Goal: Task Accomplishment & Management: Use online tool/utility

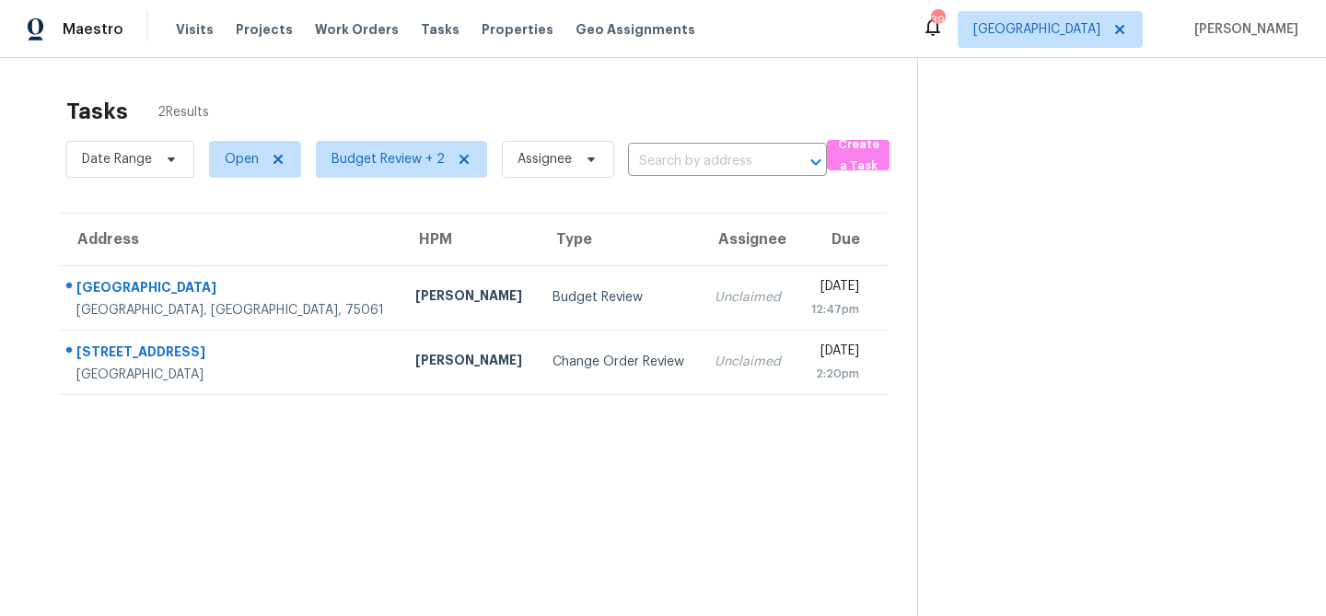
scroll to position [32, 0]
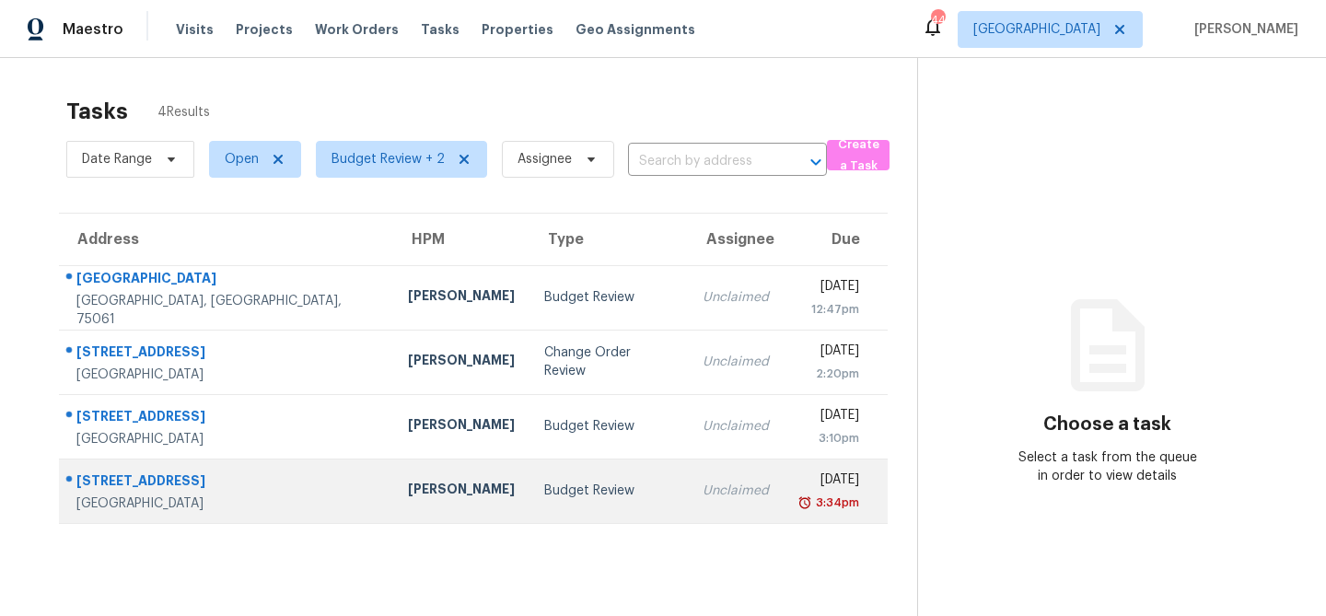
click at [544, 499] on div "Budget Review" at bounding box center [608, 491] width 129 height 18
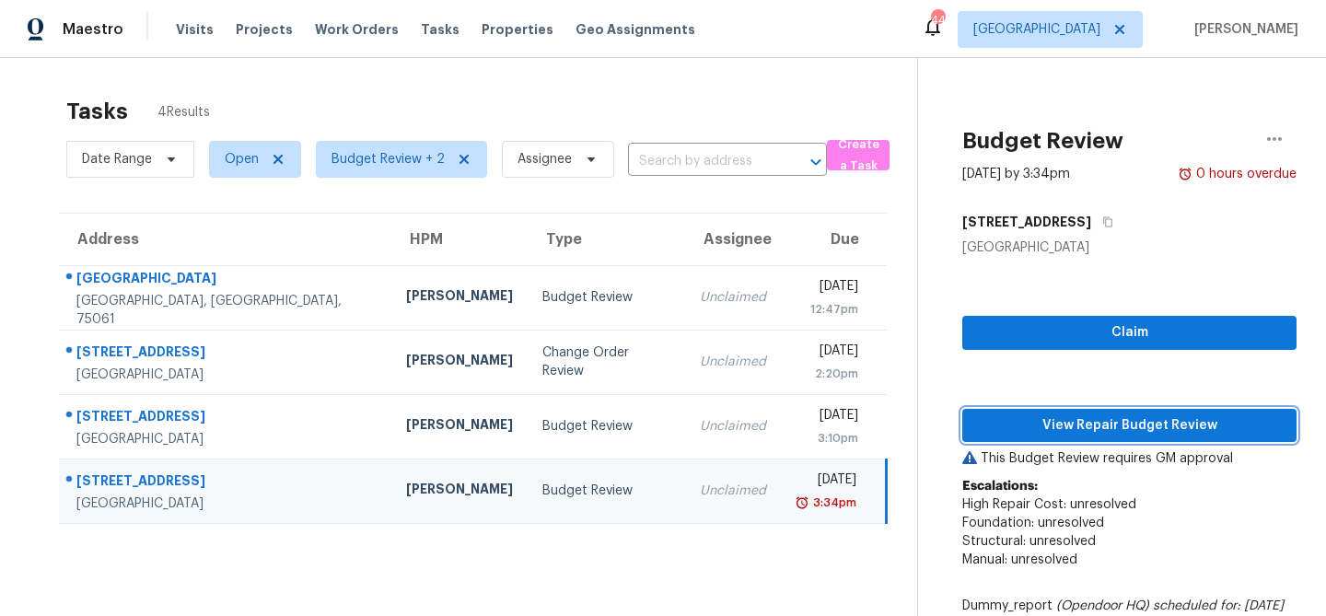
click at [999, 419] on span "View Repair Budget Review" at bounding box center [1129, 425] width 305 height 23
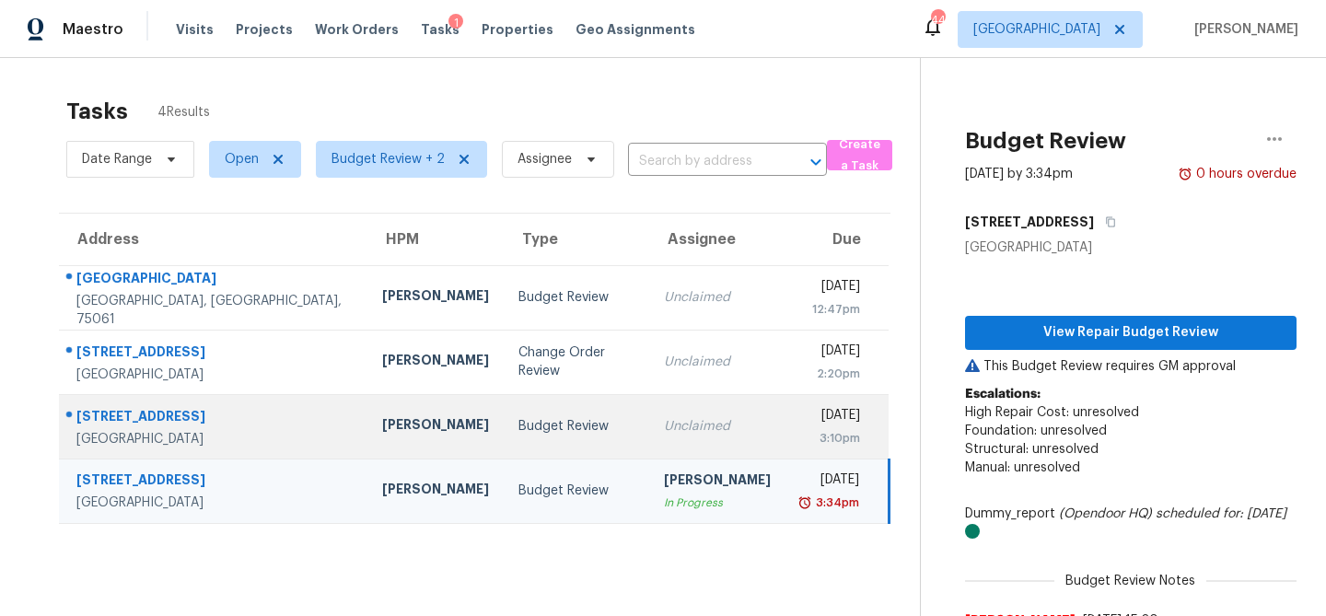
click at [714, 427] on td "Unclaimed" at bounding box center [717, 426] width 136 height 64
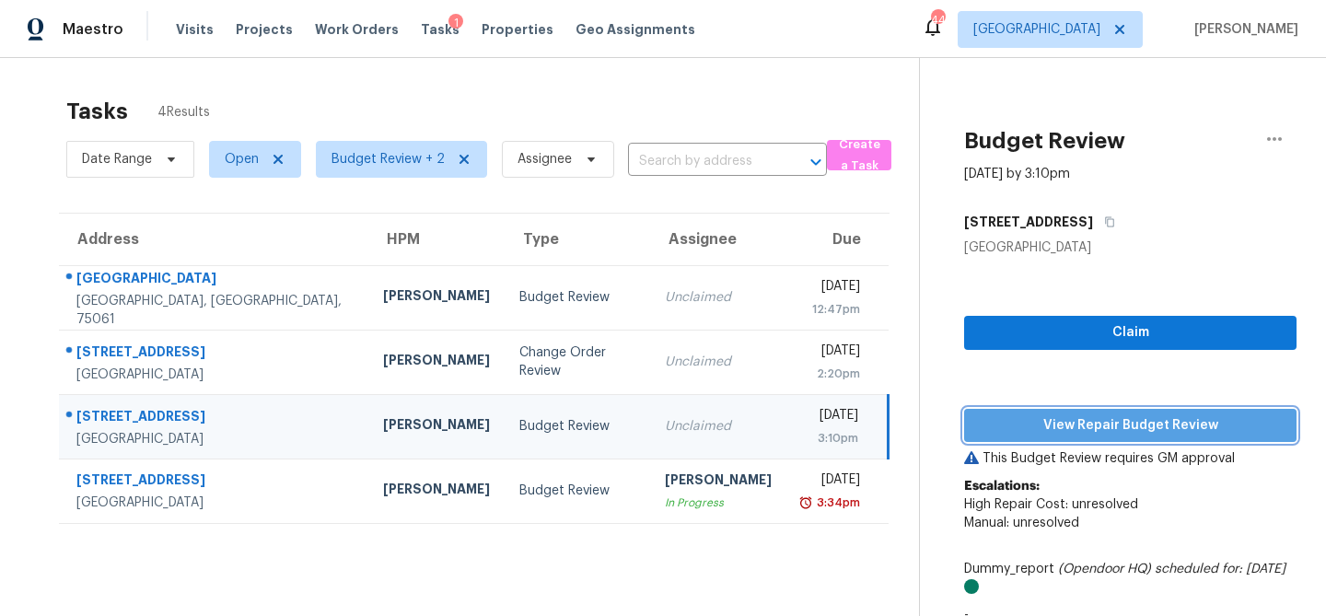
click at [1038, 419] on span "View Repair Budget Review" at bounding box center [1130, 425] width 303 height 23
